Goal: Transaction & Acquisition: Purchase product/service

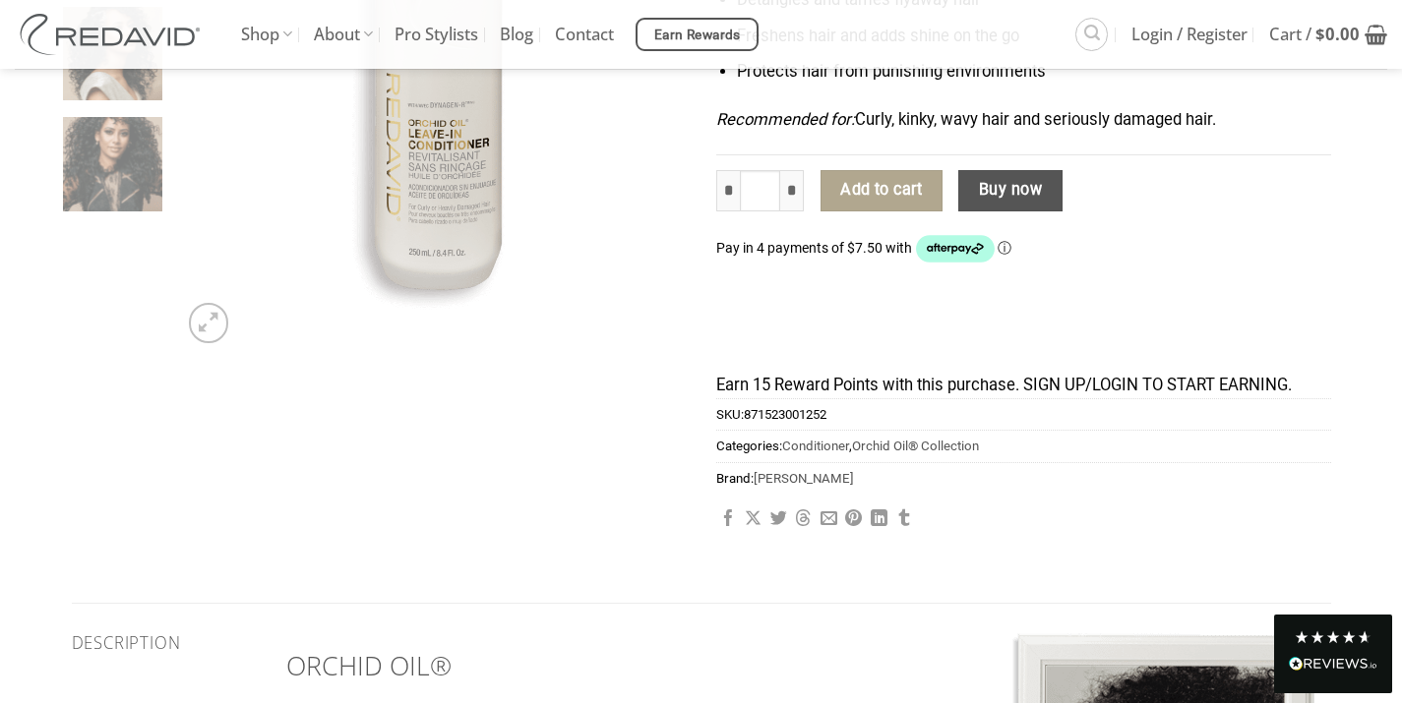
scroll to position [376, 0]
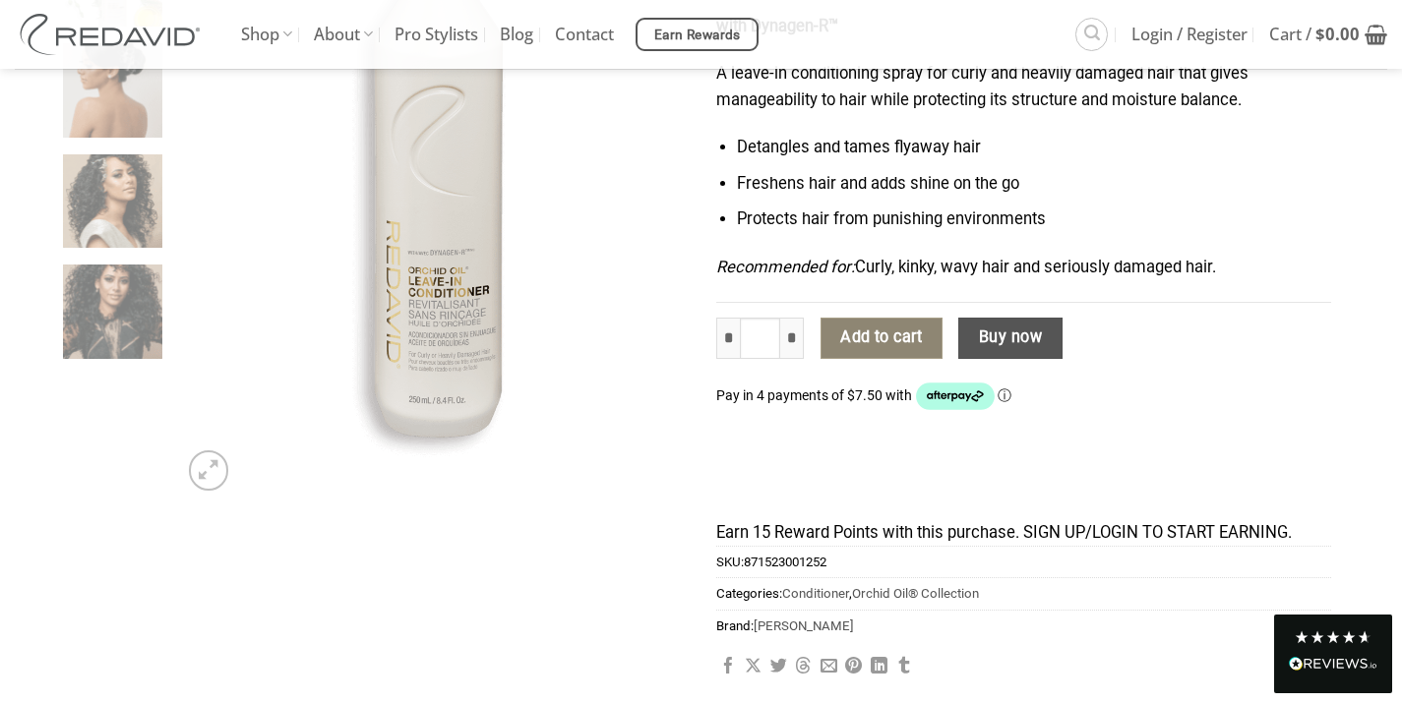
click at [868, 336] on button "Add to cart" at bounding box center [881, 338] width 122 height 41
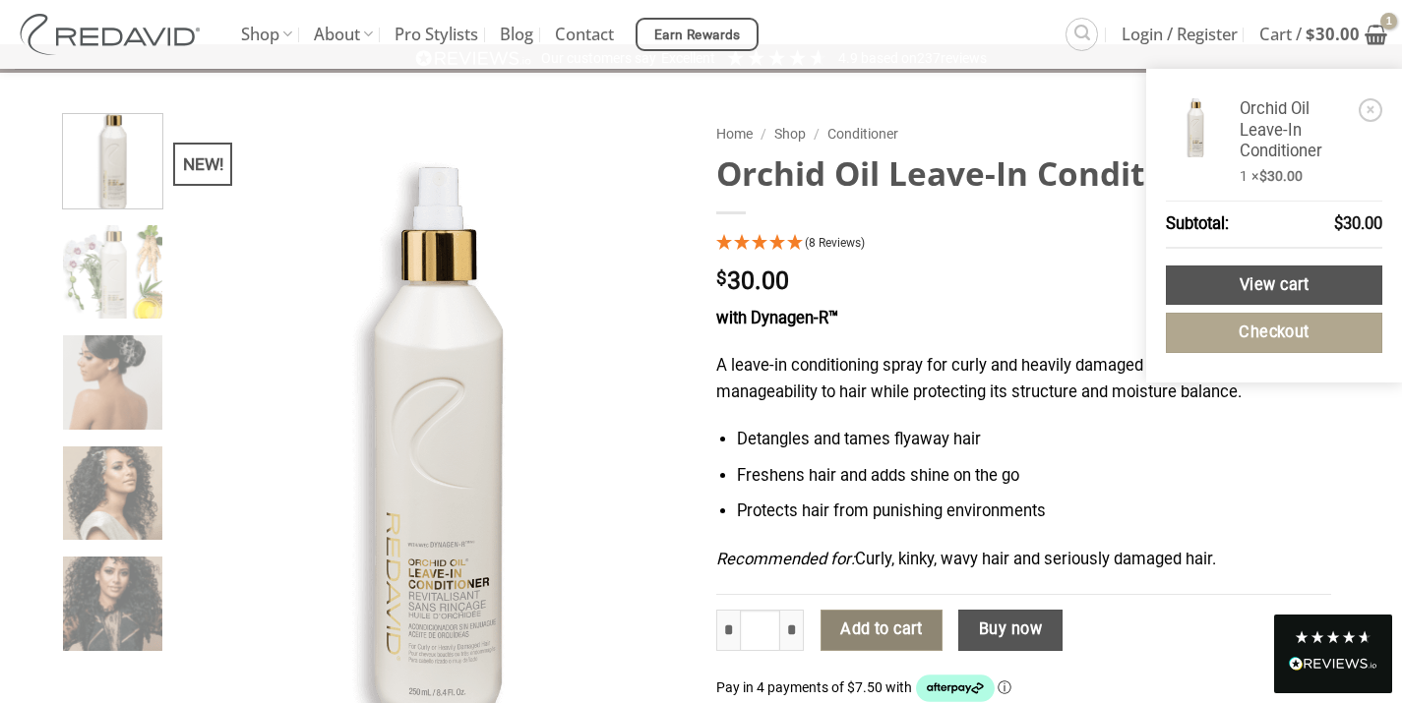
scroll to position [0, 0]
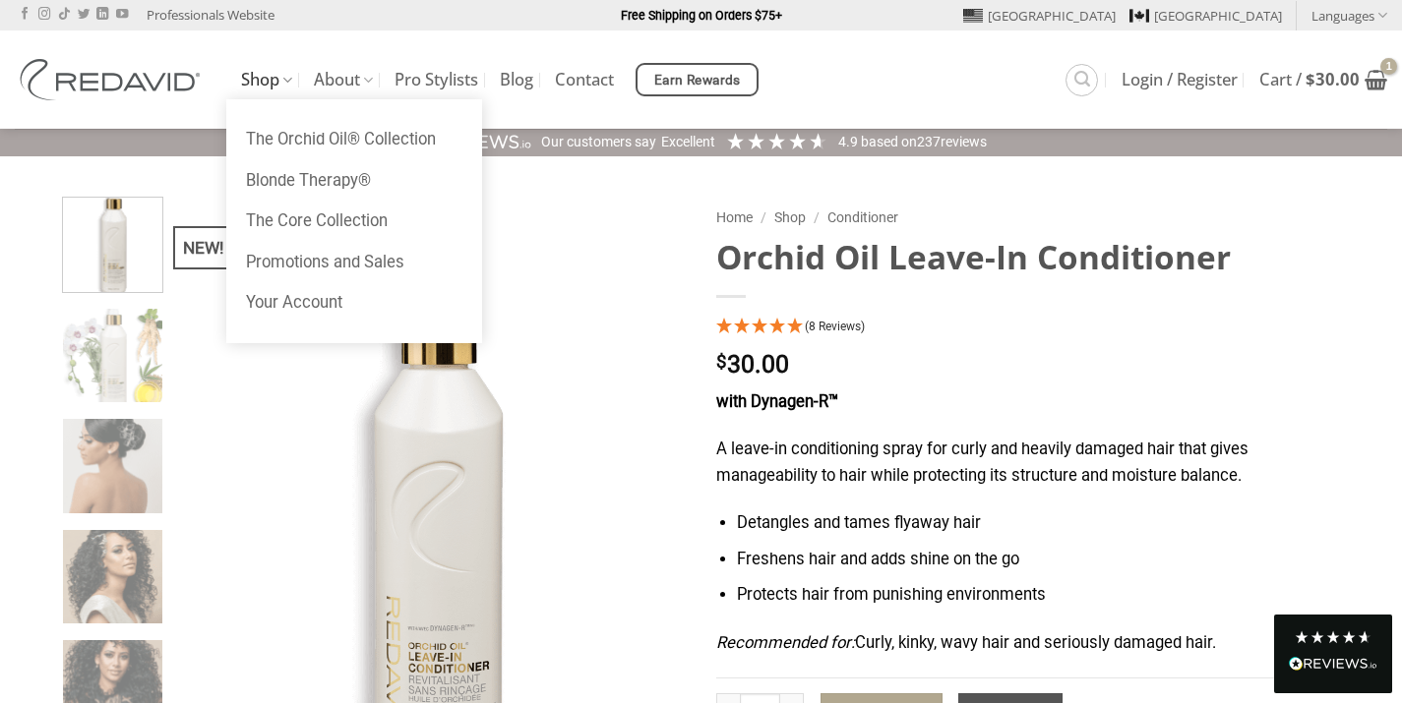
click at [255, 82] on link "Shop" at bounding box center [266, 80] width 51 height 38
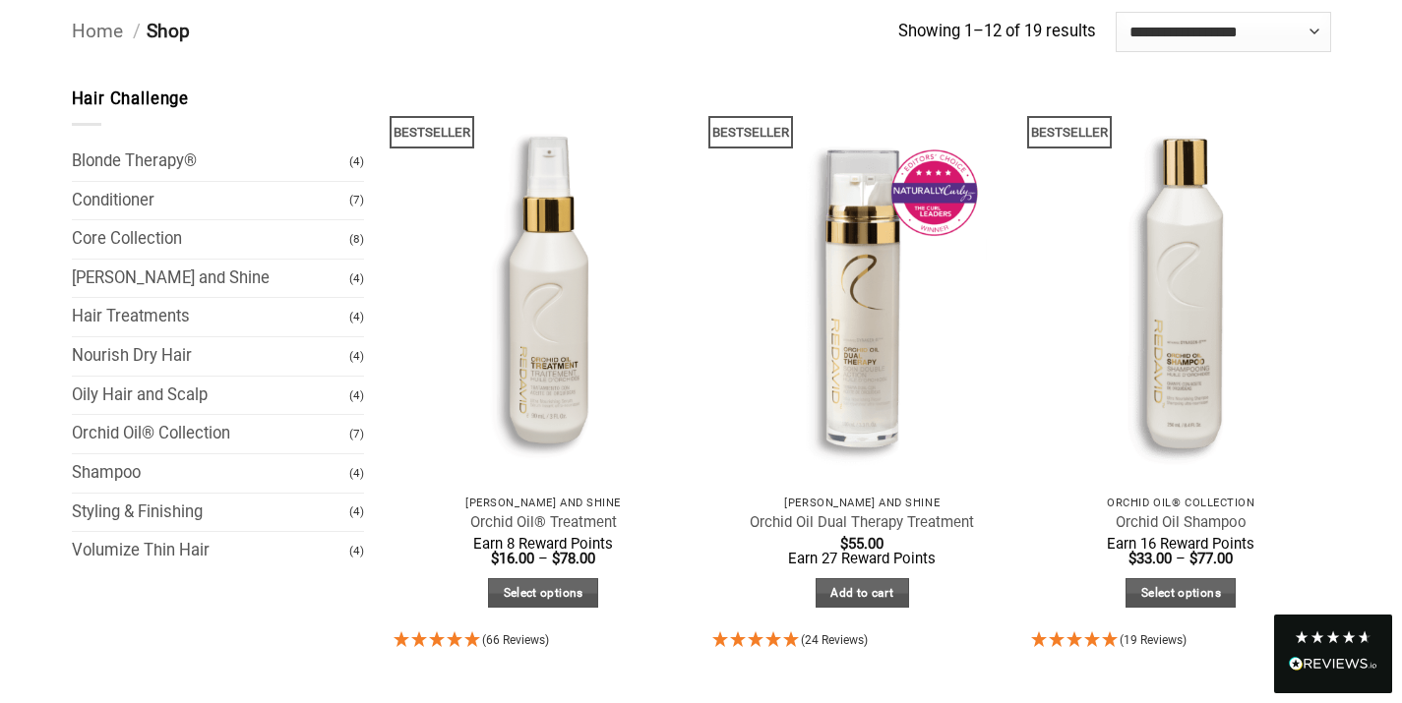
scroll to position [172, 0]
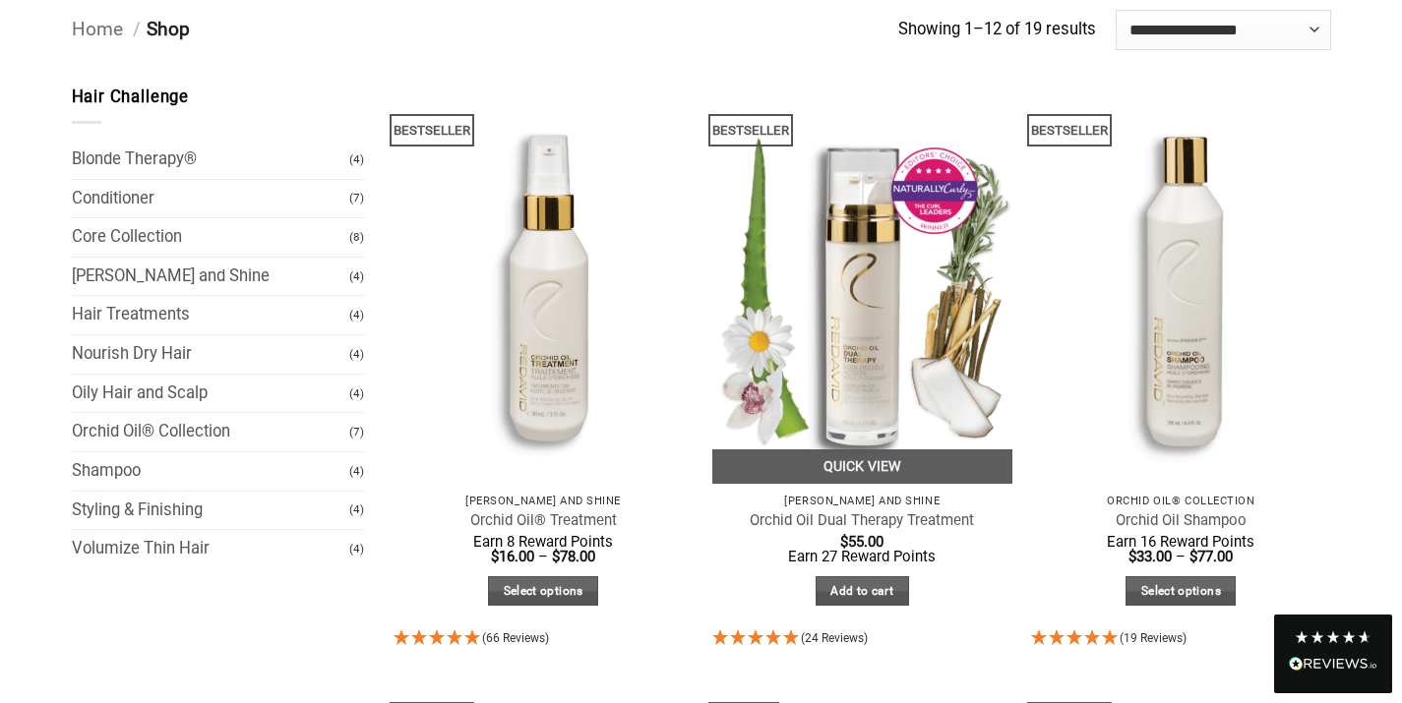
click at [852, 318] on img at bounding box center [862, 284] width 300 height 399
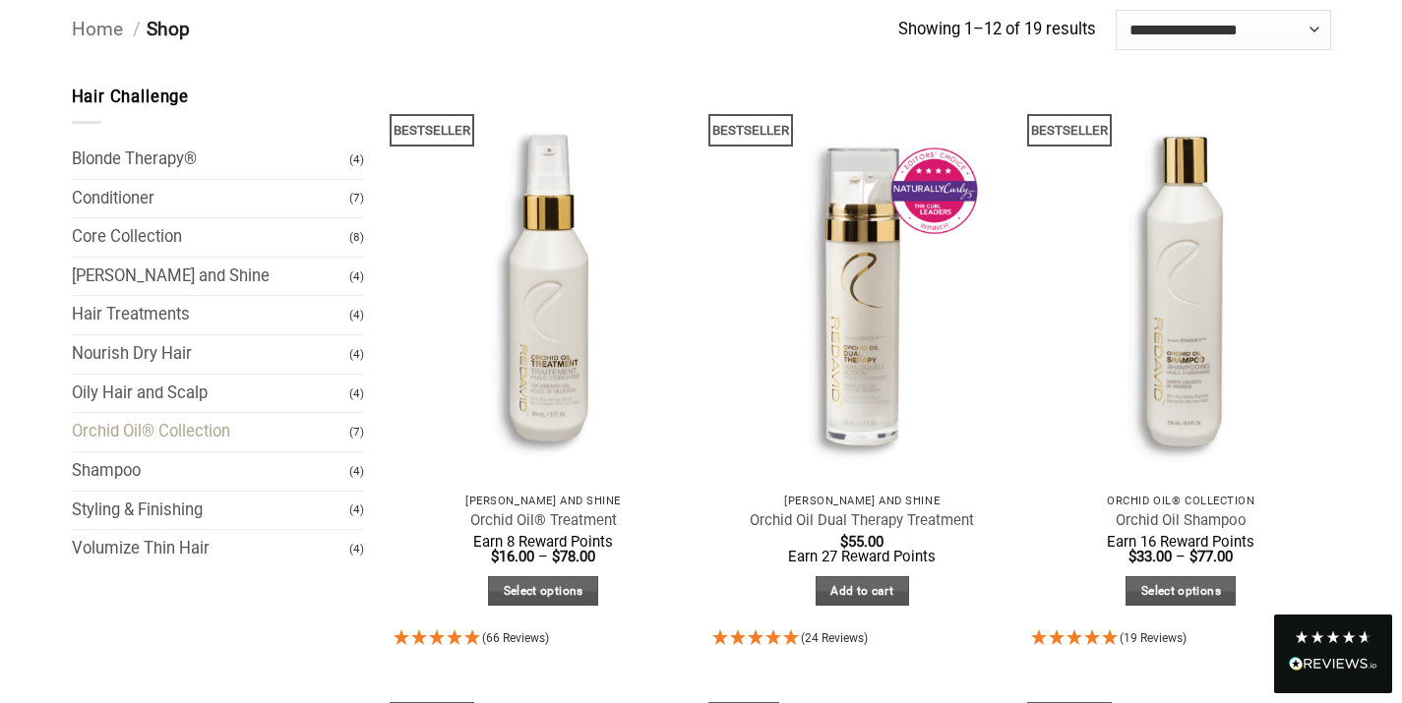
click at [165, 435] on link "Orchid Oil® Collection" at bounding box center [211, 432] width 278 height 38
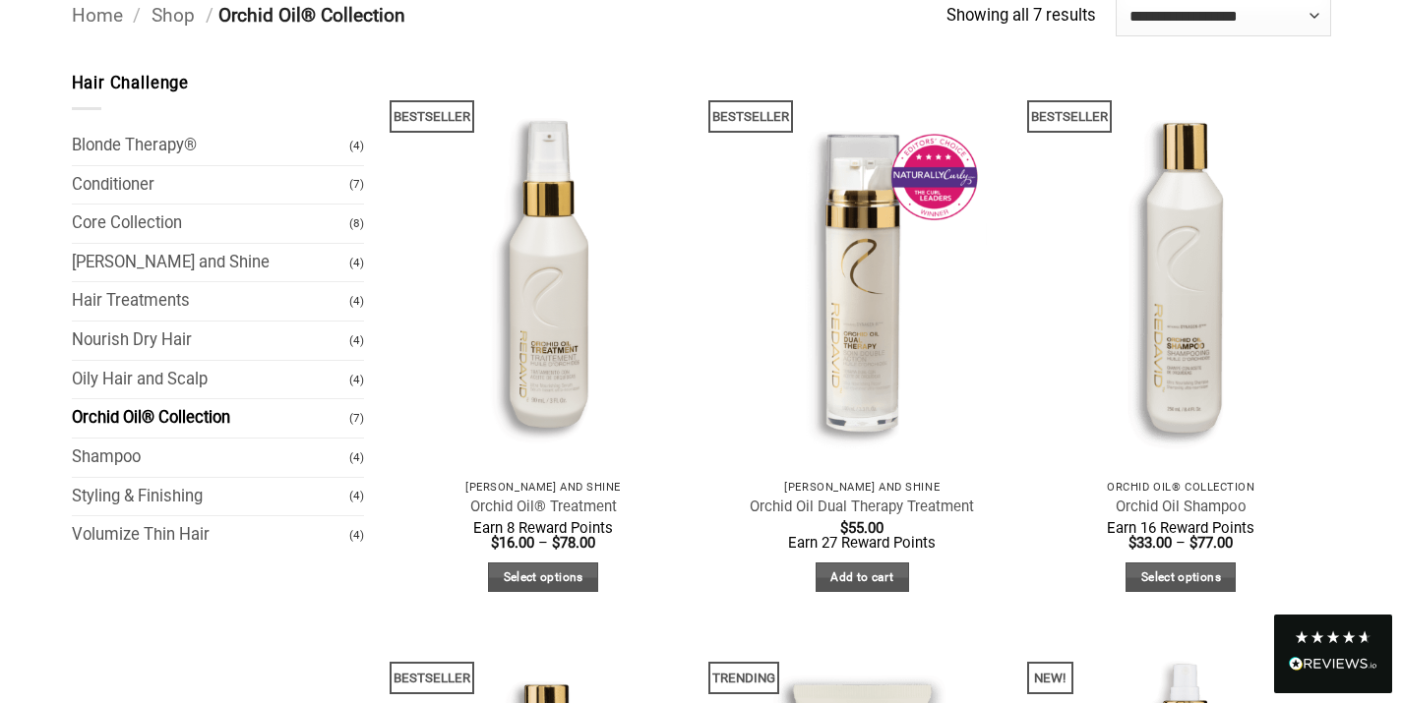
scroll to position [193, 0]
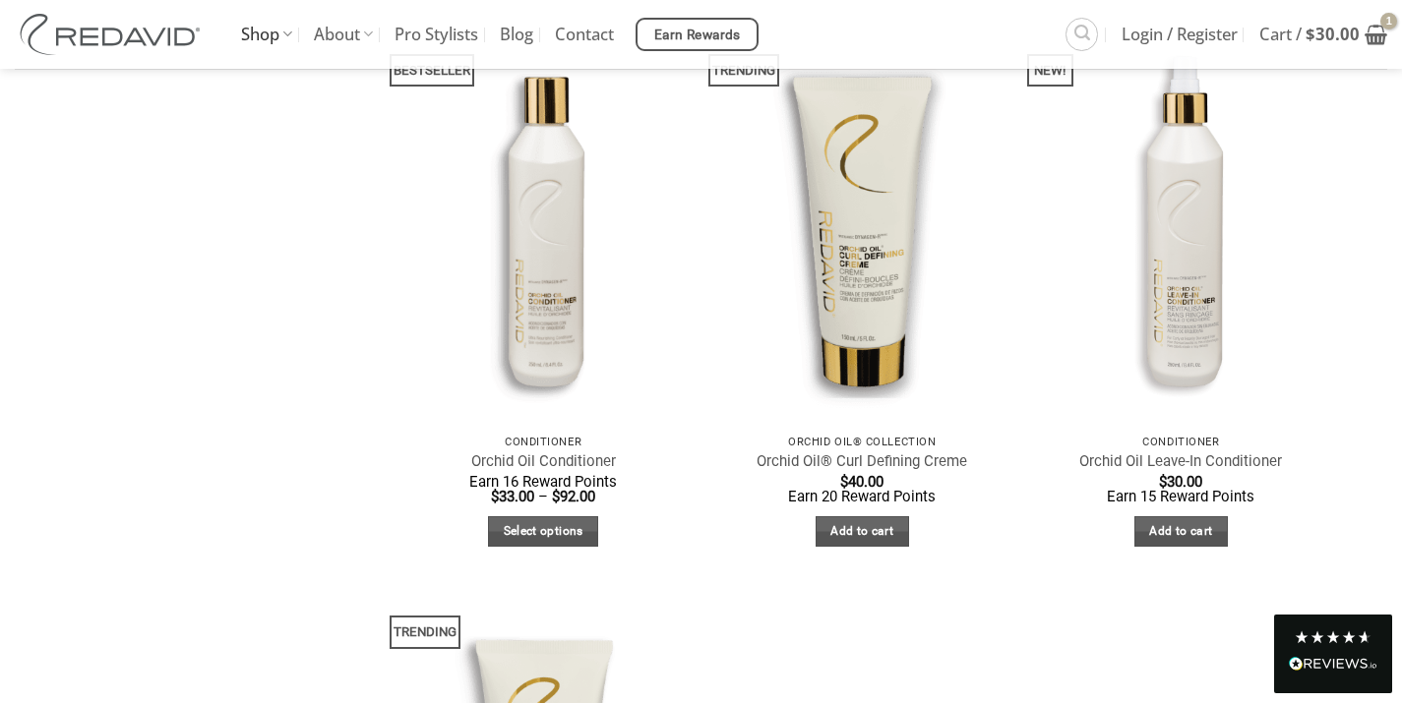
scroll to position [770, 0]
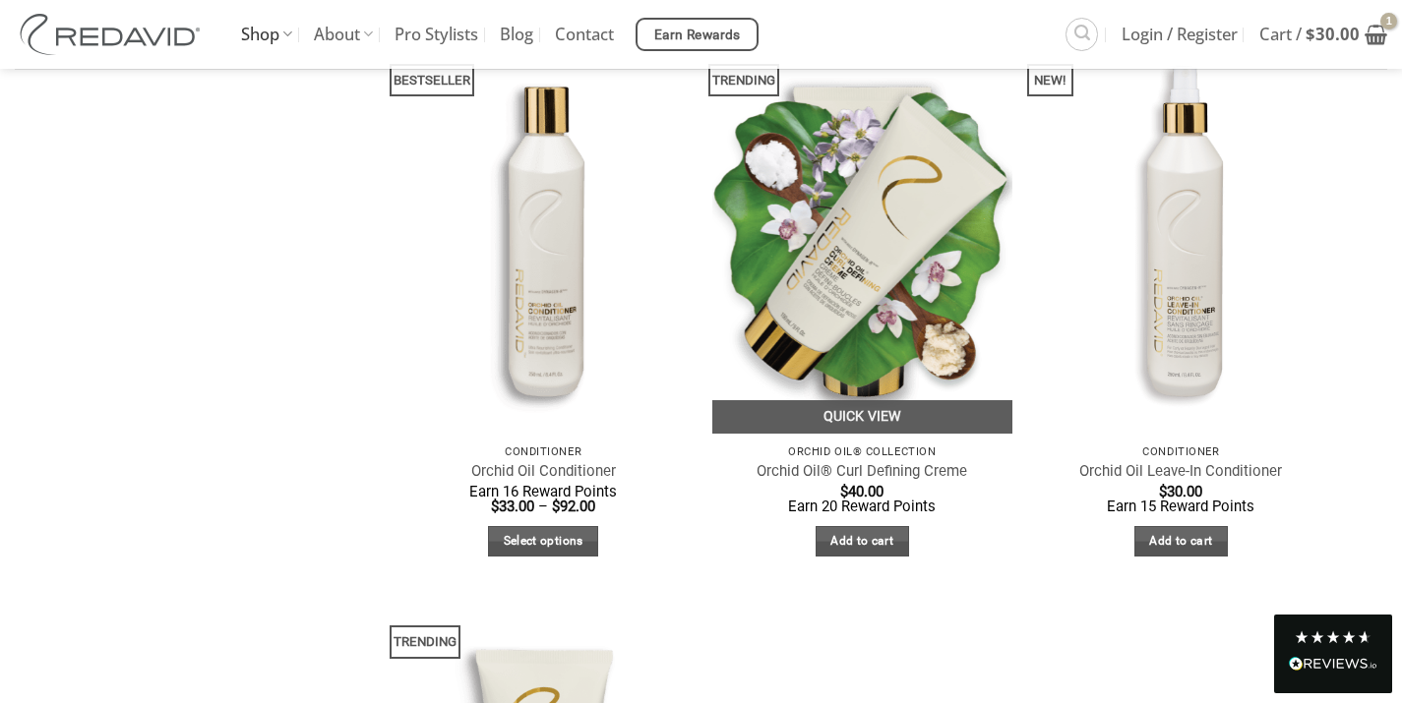
click at [851, 273] on img at bounding box center [862, 233] width 300 height 399
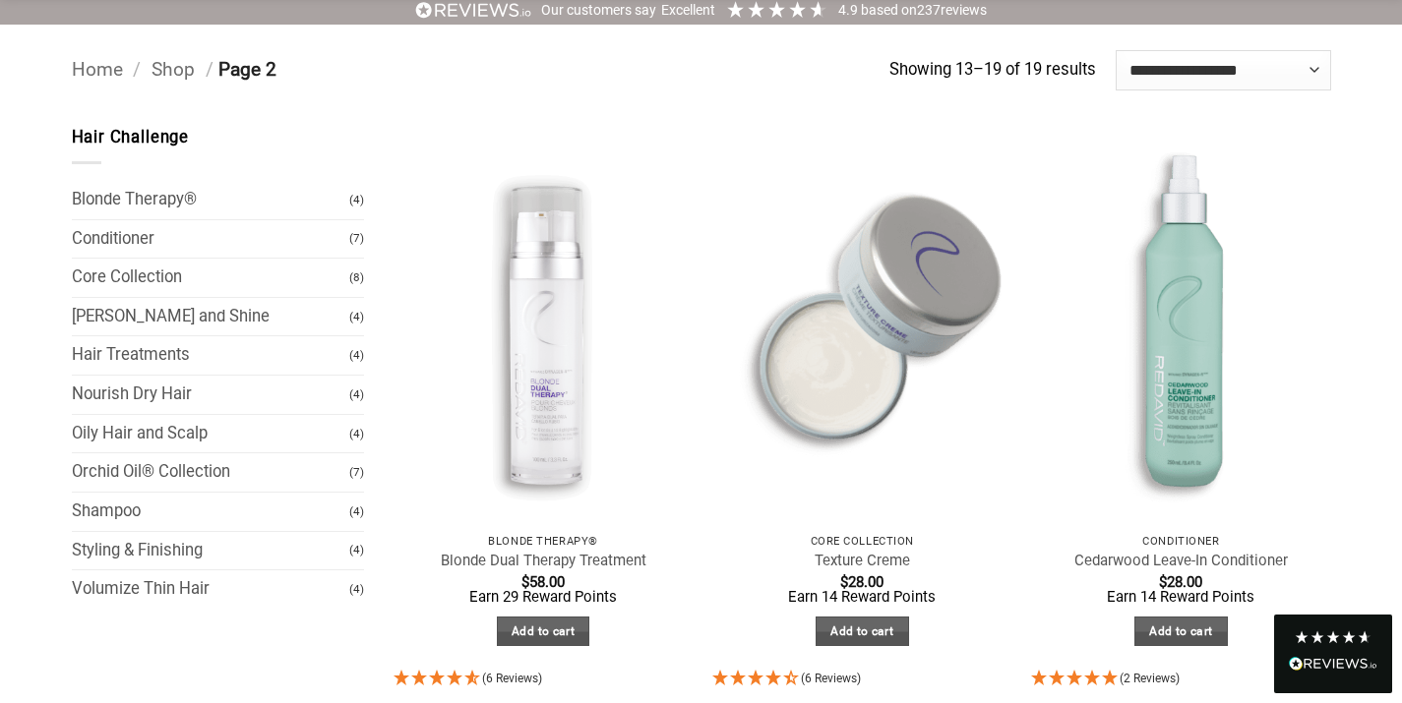
scroll to position [163, 0]
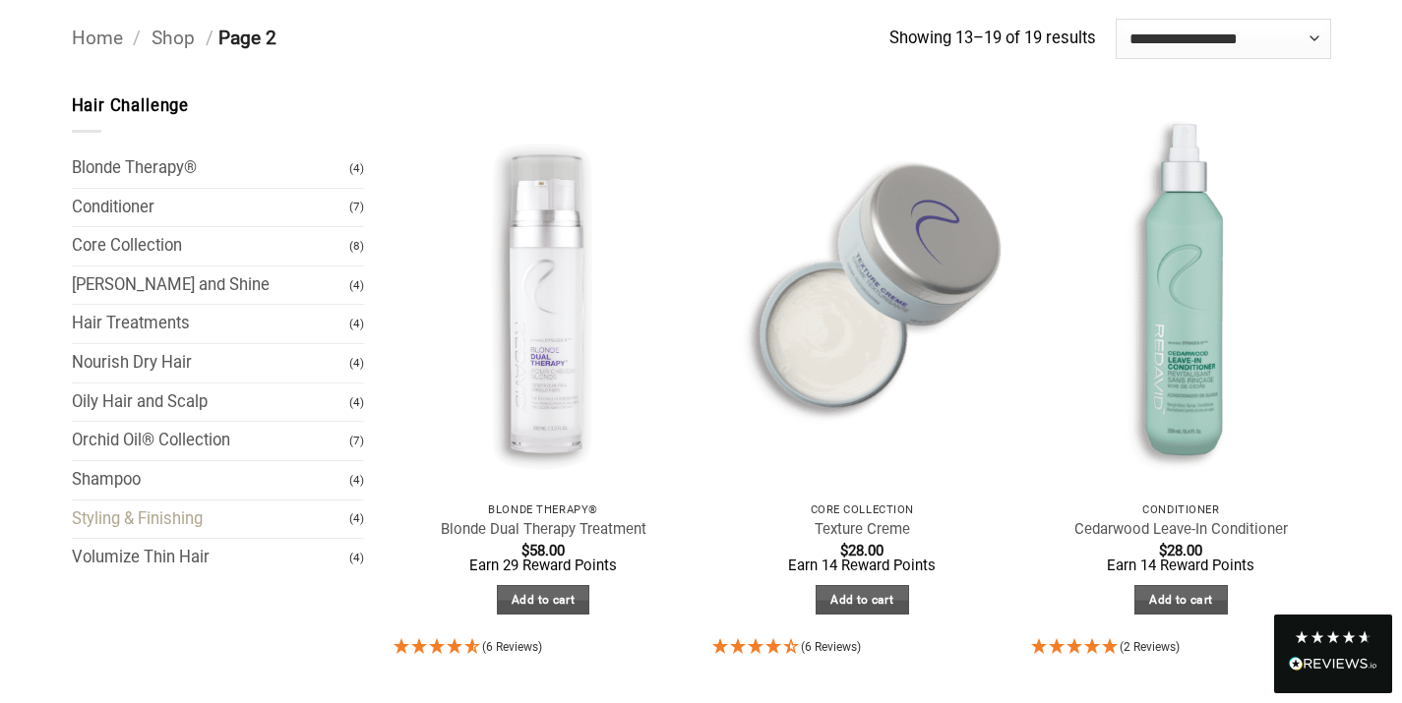
click at [168, 518] on link "Styling & Finishing" at bounding box center [211, 520] width 278 height 38
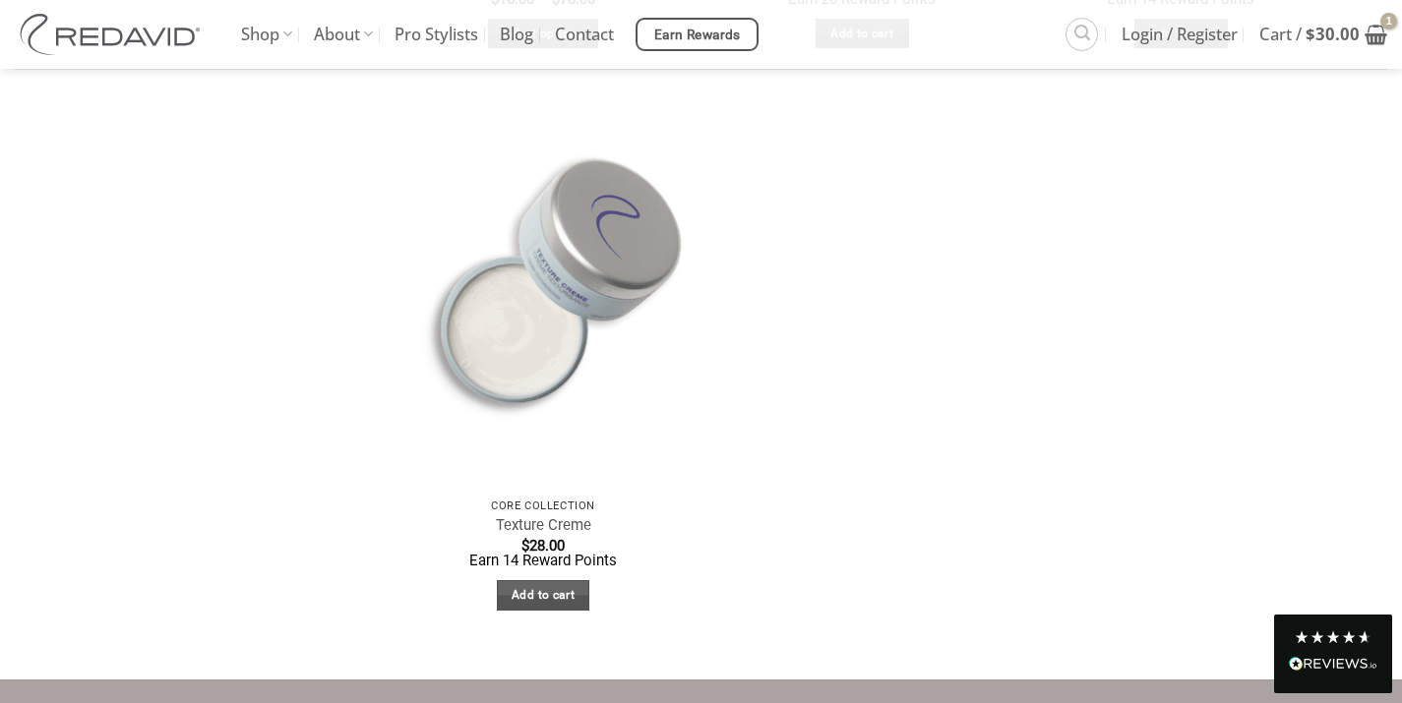
scroll to position [717, 0]
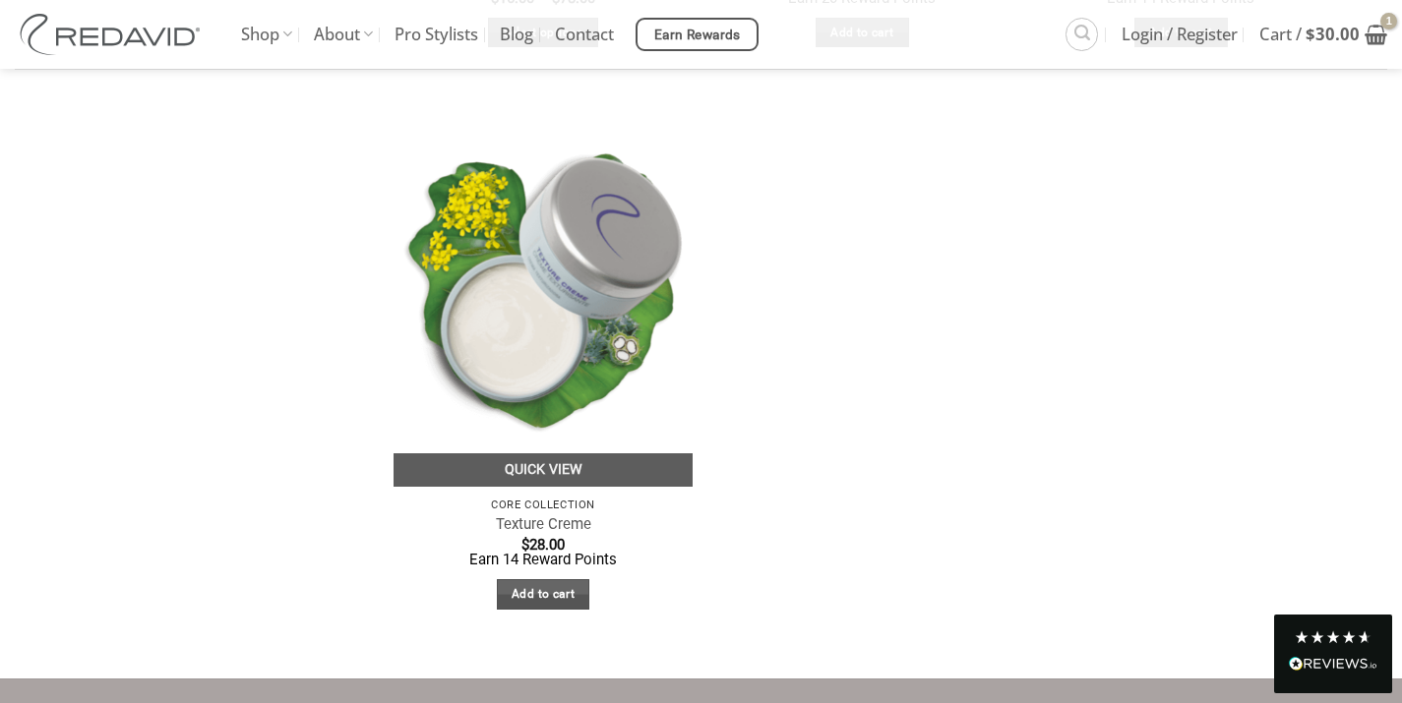
click at [524, 341] on img at bounding box center [543, 287] width 300 height 399
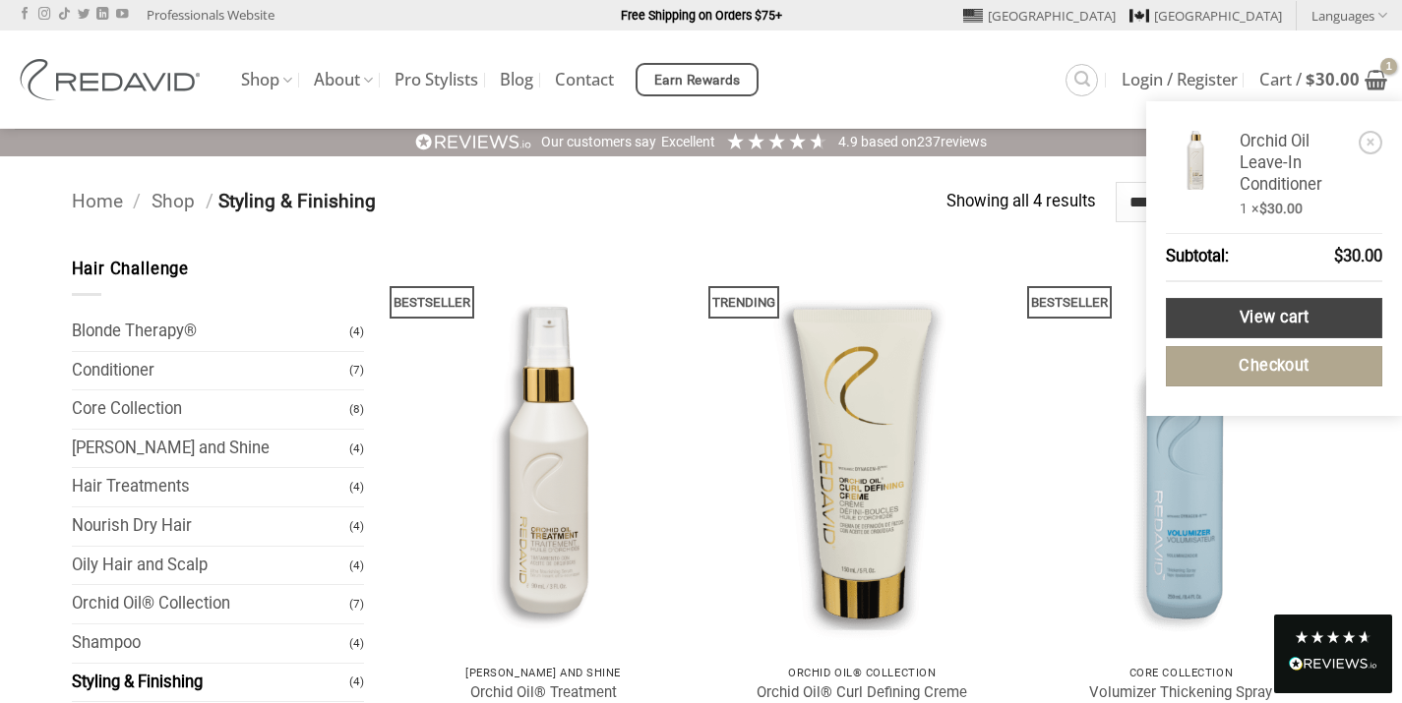
click at [1273, 318] on link "View cart" at bounding box center [1274, 318] width 216 height 40
